Goal: Information Seeking & Learning: Learn about a topic

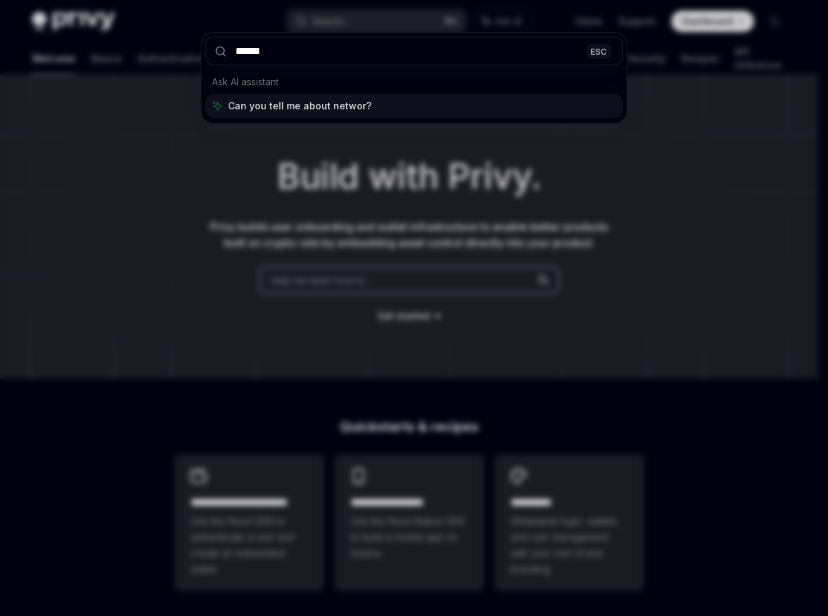
type input "*******"
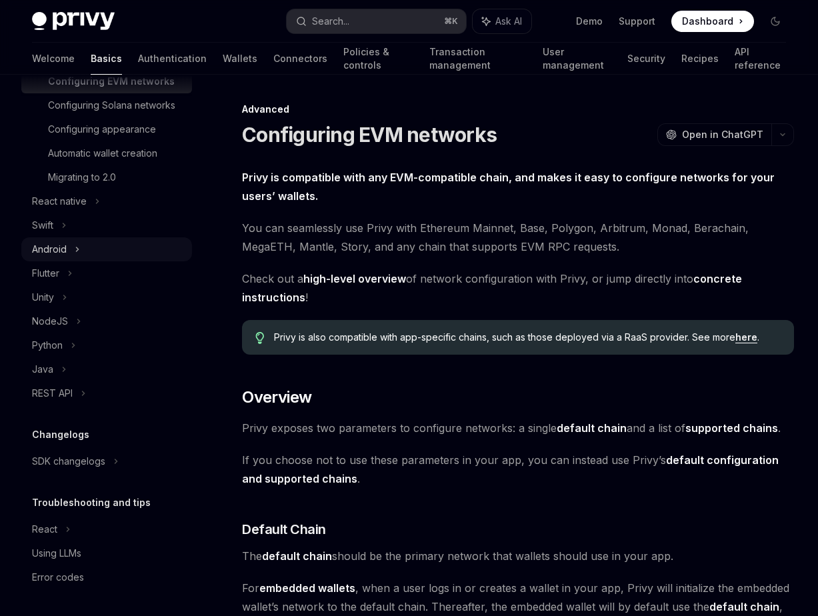
click at [79, 251] on icon at bounding box center [77, 249] width 5 height 16
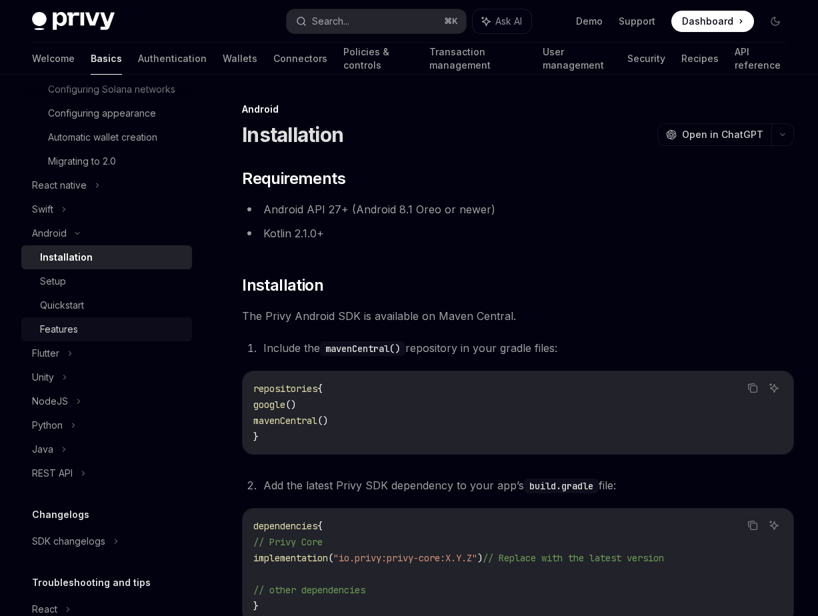
click at [85, 337] on div "Features" at bounding box center [112, 329] width 144 height 16
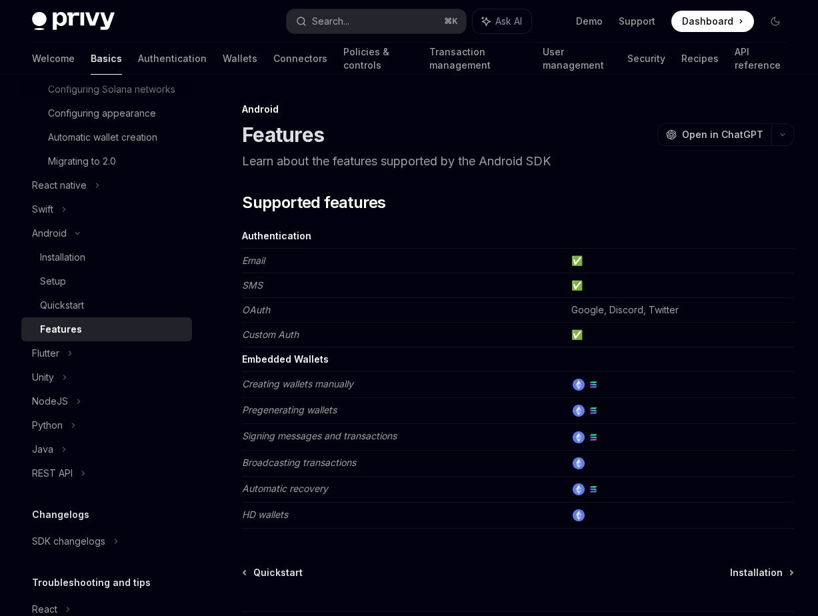
click at [392, 260] on td "Email" at bounding box center [404, 261] width 324 height 25
click at [411, 218] on div "​ Supported features Authentication Email ✅ SMS ✅ OAuth Google, Discord, Twitte…" at bounding box center [518, 360] width 552 height 337
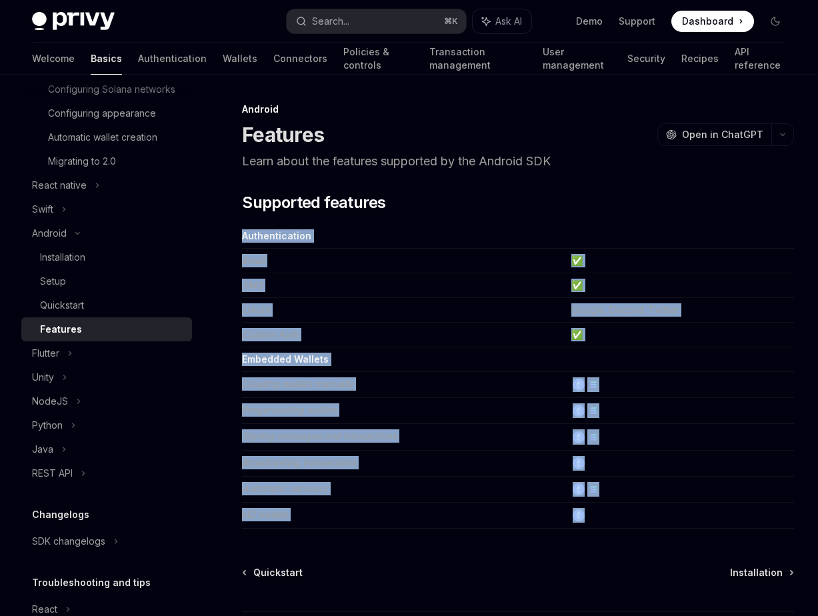
click at [411, 218] on div "​ Supported features Authentication Email ✅ SMS ✅ OAuth Google, Discord, Twitte…" at bounding box center [518, 360] width 552 height 337
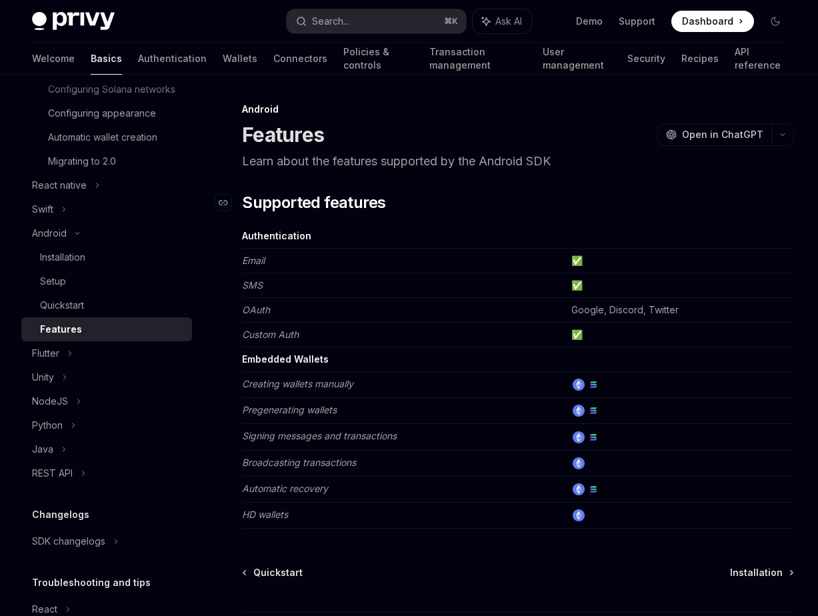
click at [411, 204] on h2 "​ Supported features" at bounding box center [518, 202] width 552 height 21
click at [458, 239] on td "Authentication" at bounding box center [404, 236] width 324 height 25
drag, startPoint x: 493, startPoint y: 179, endPoint x: 274, endPoint y: 217, distance: 221.8
click at [272, 218] on div "Android Features OpenAI Open in ChatGPT Learn about the features supported by t…" at bounding box center [392, 413] width 807 height 625
click at [274, 209] on span "Supported features" at bounding box center [313, 202] width 143 height 21
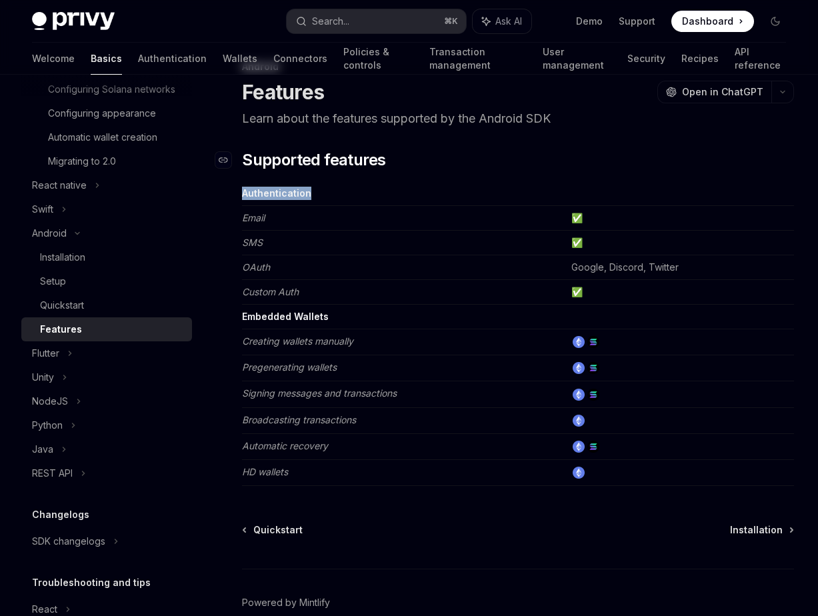
click at [274, 209] on div "​ Supported features Authentication Email ✅ SMS ✅ OAuth Google, Discord, Twitte…" at bounding box center [518, 317] width 552 height 337
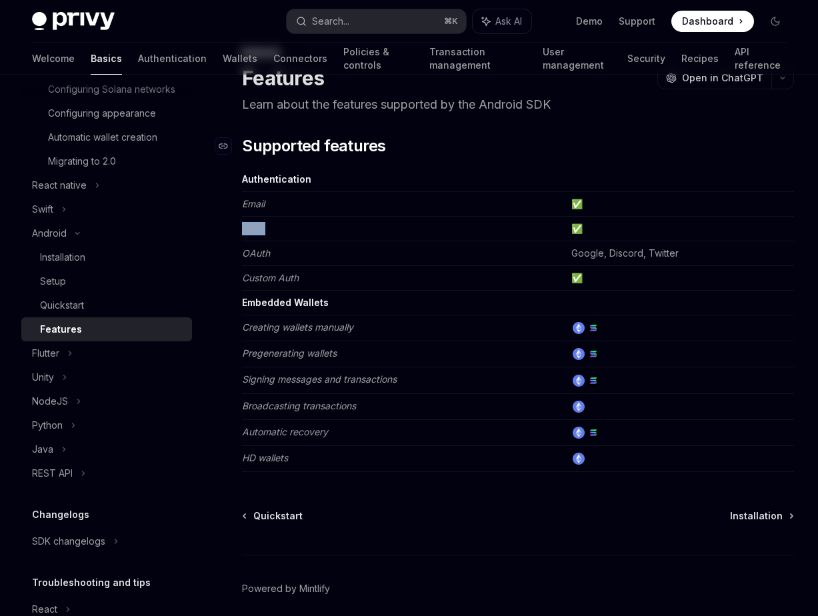
scroll to position [91, 0]
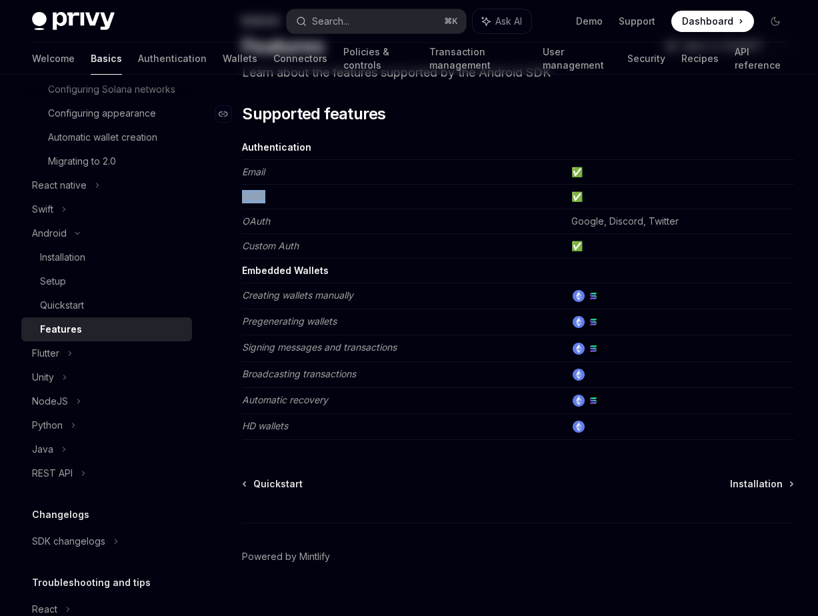
click at [274, 209] on tbody "Authentication Email ✅ SMS ✅ OAuth Google, Discord, Twitter Custom Auth ✅ Embed…" at bounding box center [518, 287] width 552 height 305
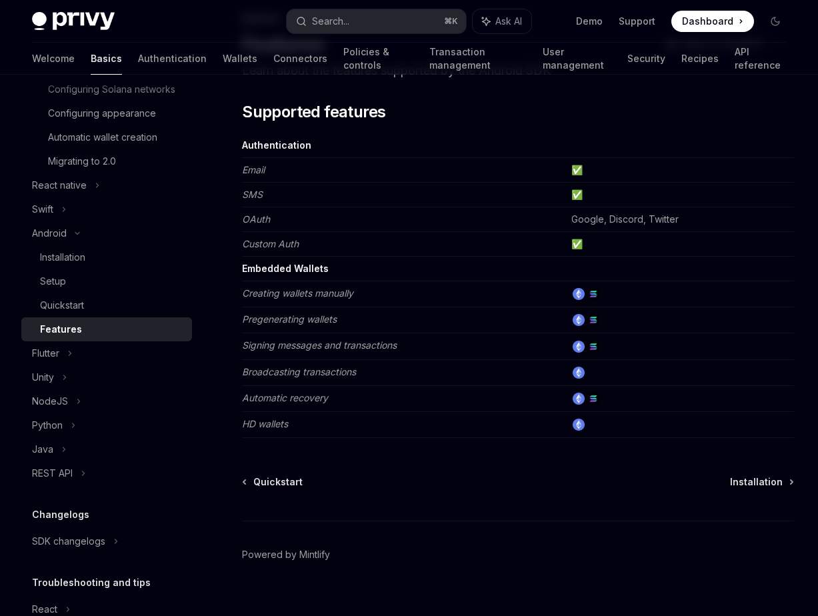
click at [389, 239] on td "Custom Auth" at bounding box center [404, 244] width 324 height 25
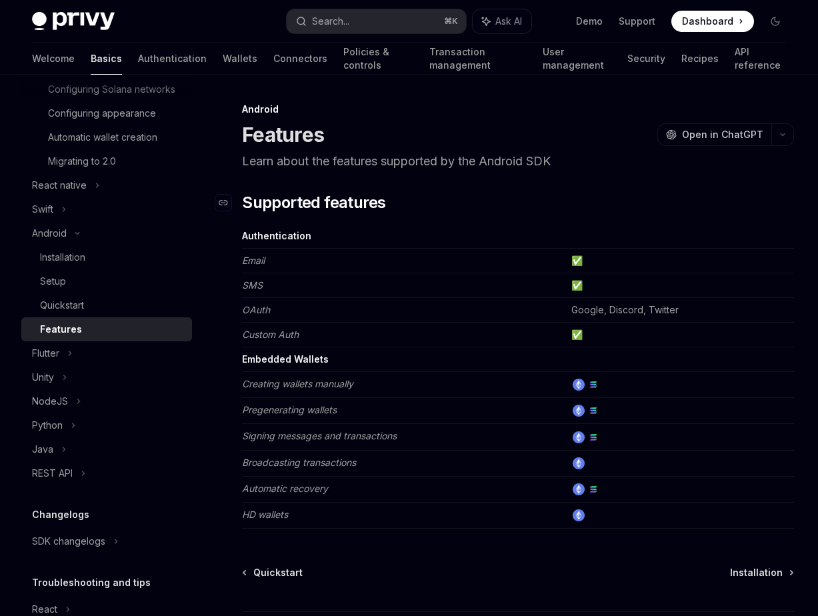
click at [366, 202] on span "Supported features" at bounding box center [313, 202] width 143 height 21
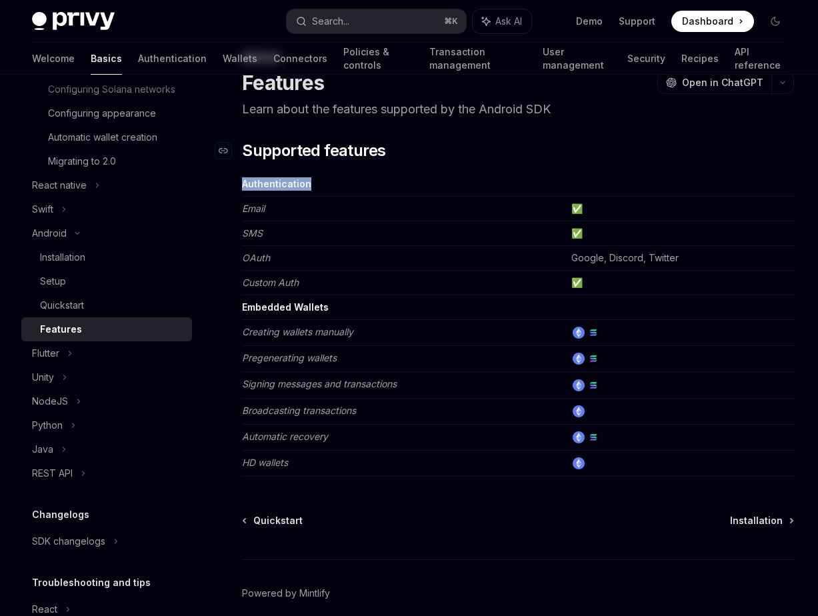
click at [366, 202] on div "​ Supported features Authentication Email ✅ SMS ✅ OAuth Google, Discord, Twitte…" at bounding box center [518, 308] width 552 height 337
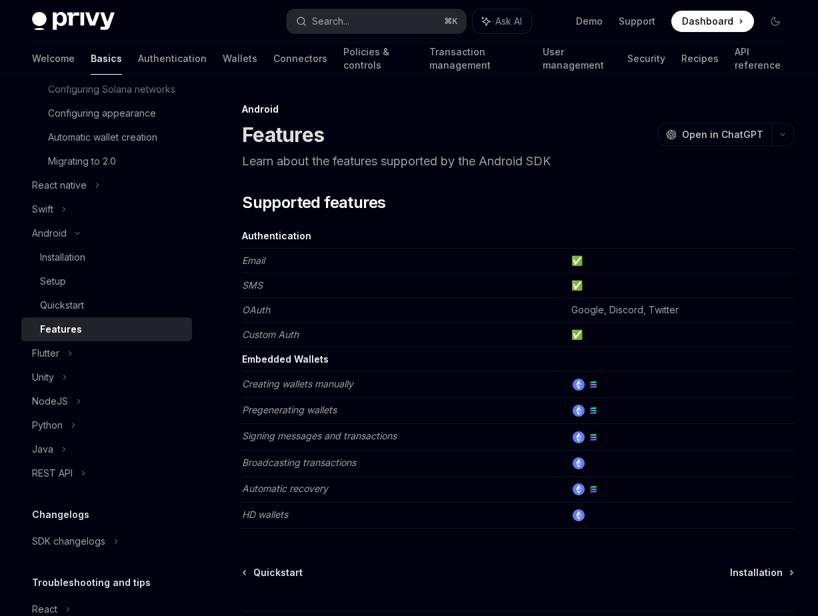
click at [355, 162] on p "Learn about the features supported by the Android SDK" at bounding box center [518, 161] width 552 height 19
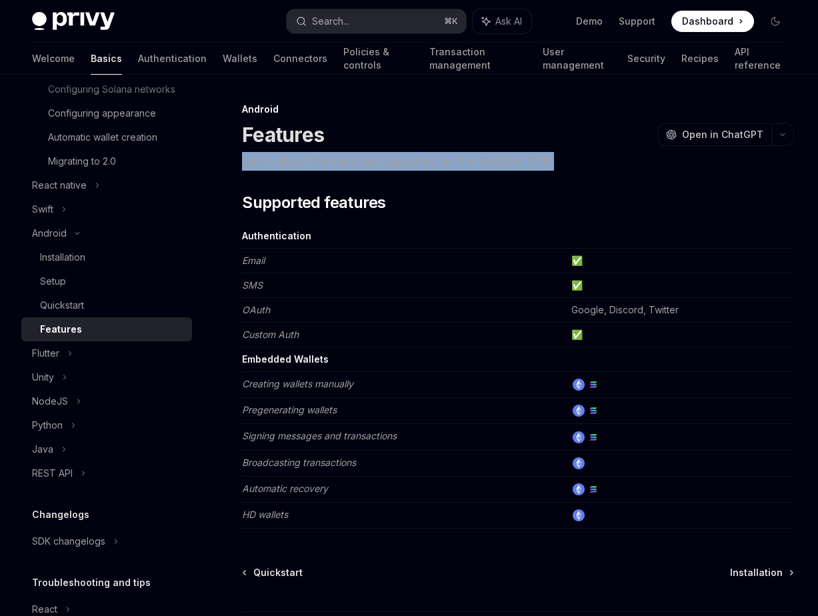
click at [355, 162] on p "Learn about the features supported by the Android SDK" at bounding box center [518, 161] width 552 height 19
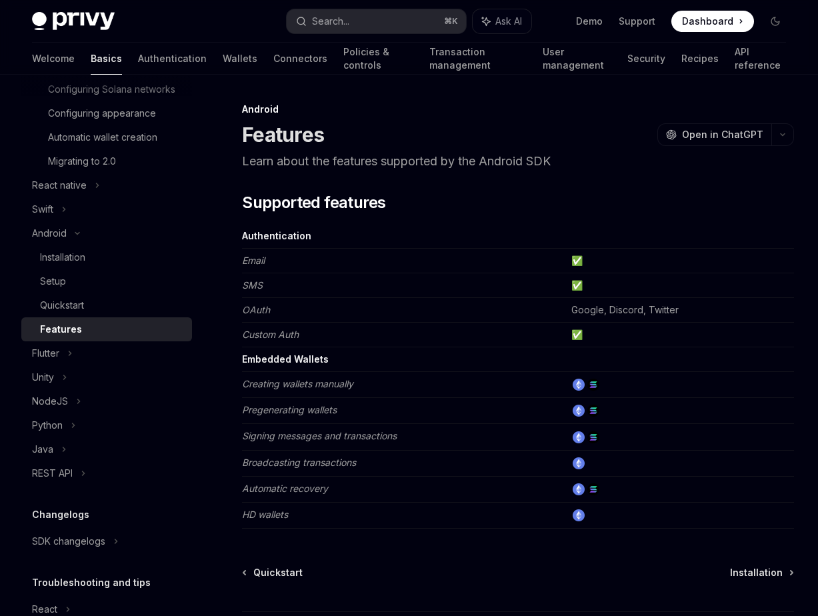
click at [396, 161] on p "Learn about the features supported by the Android SDK" at bounding box center [518, 161] width 552 height 19
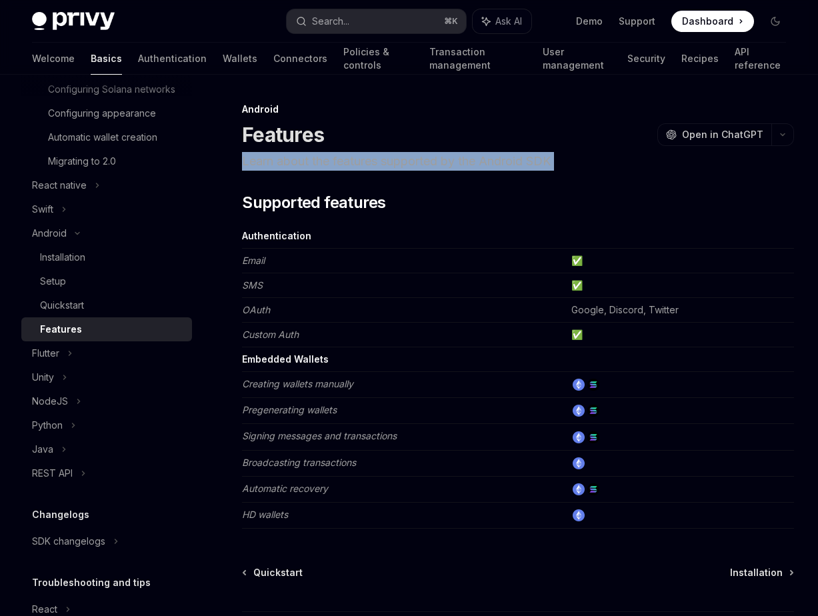
click at [396, 161] on p "Learn about the features supported by the Android SDK" at bounding box center [518, 161] width 552 height 19
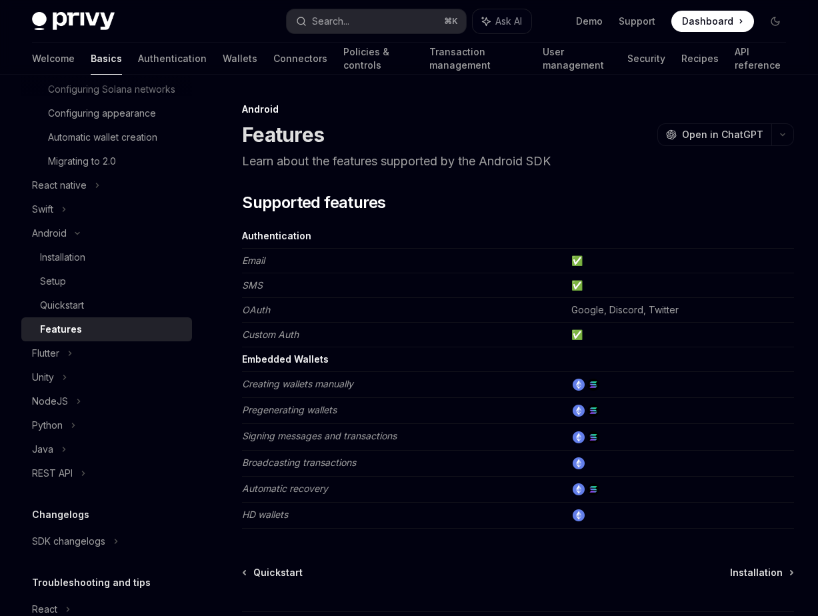
click at [417, 164] on p "Learn about the features supported by the Android SDK" at bounding box center [518, 161] width 552 height 19
type textarea "*"
